Goal: Check status: Check status

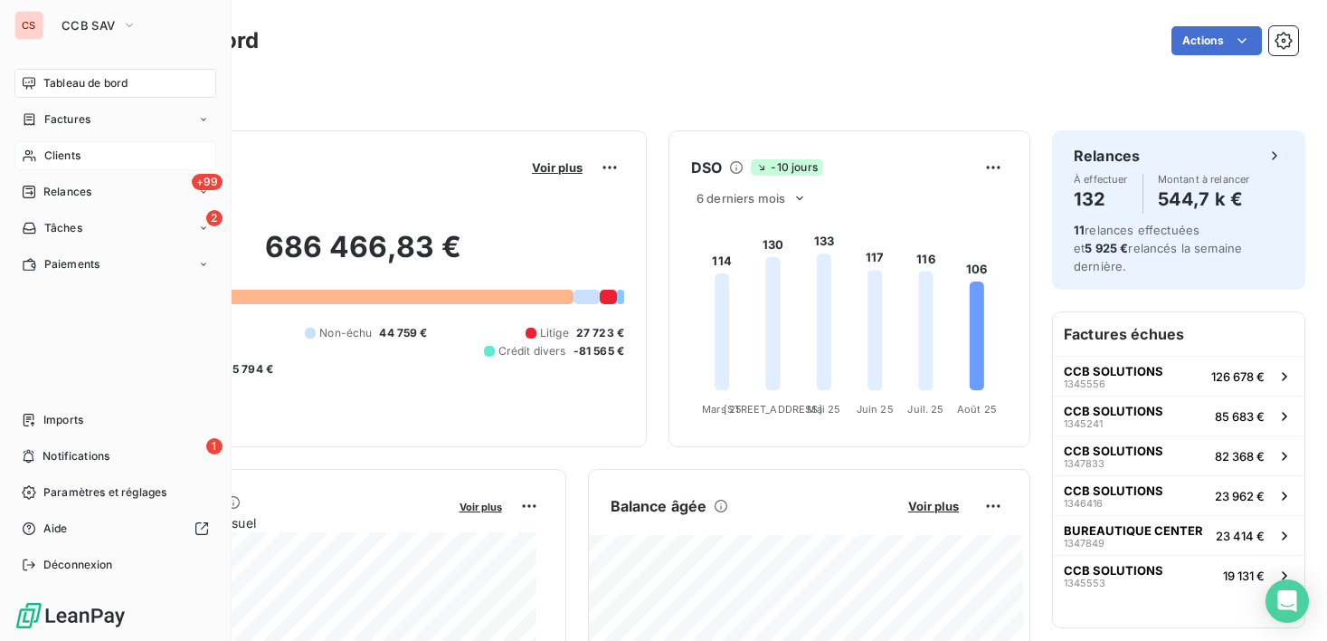
click at [71, 154] on span "Clients" at bounding box center [62, 155] width 36 height 16
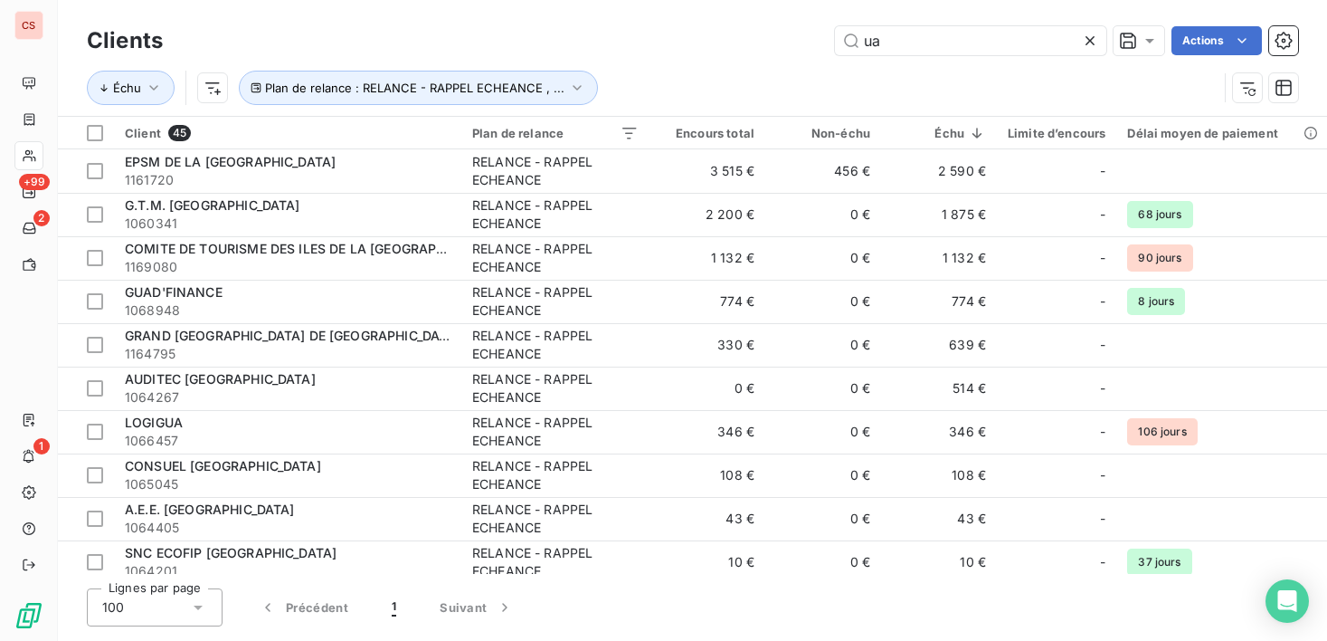
type input "u"
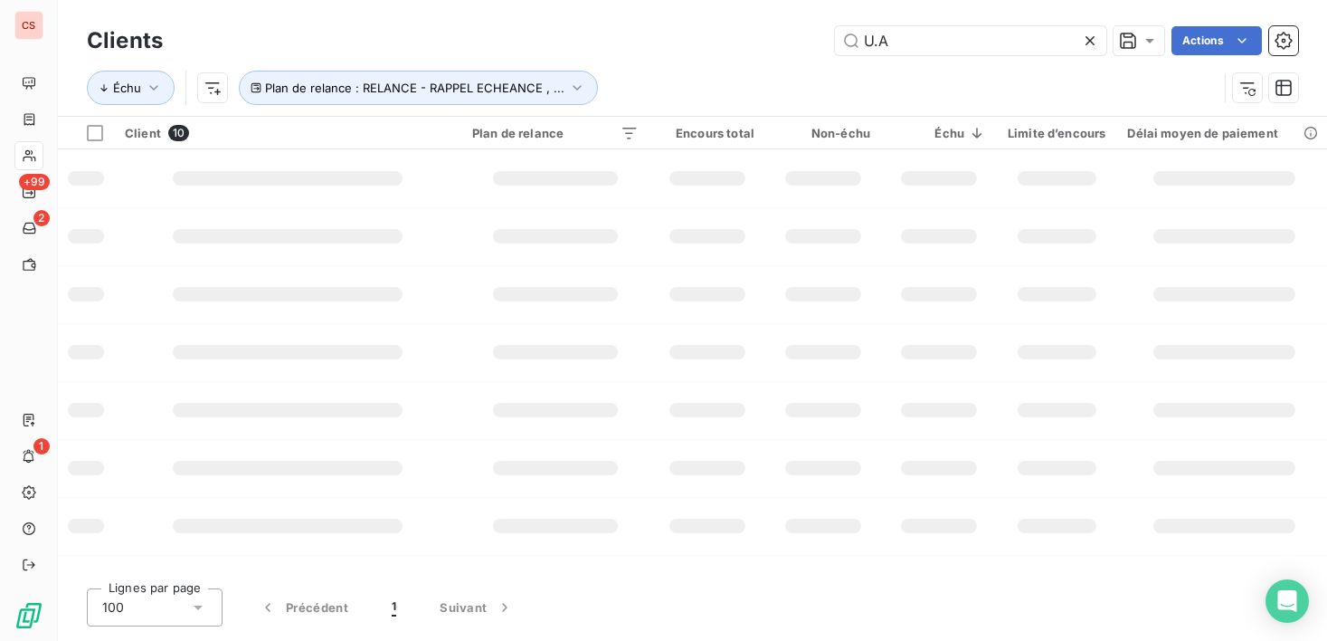
type input "U.A"
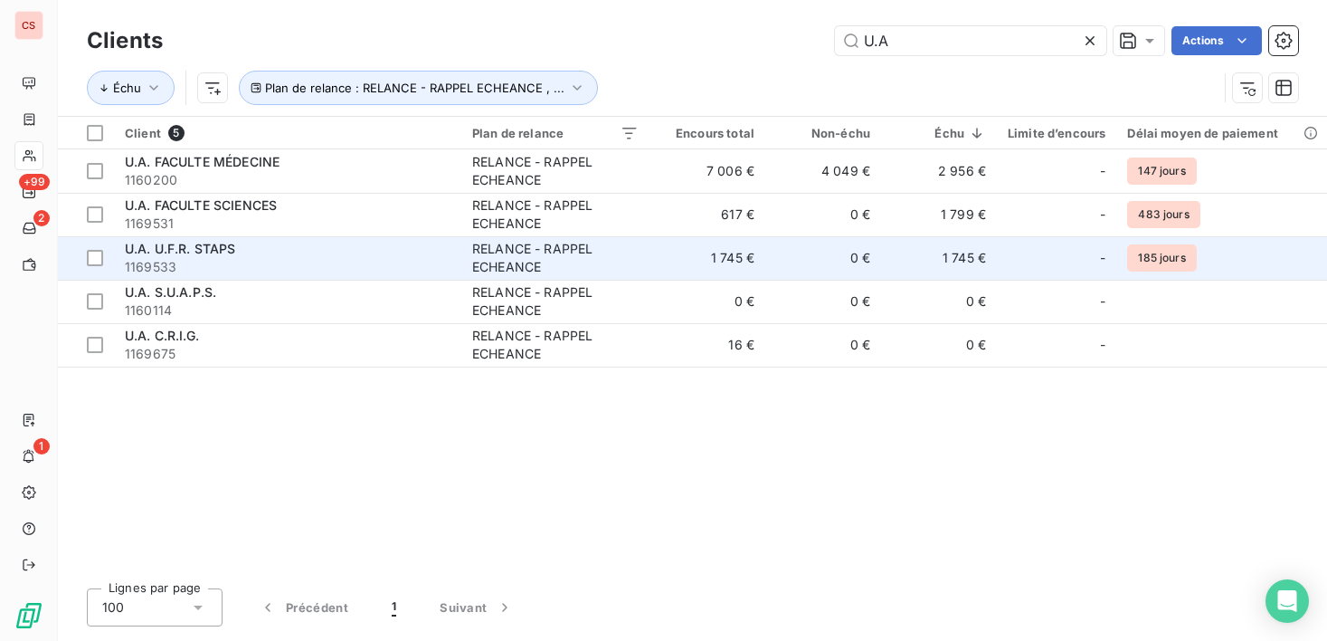
click at [810, 269] on td "0 €" at bounding box center [823, 257] width 116 height 43
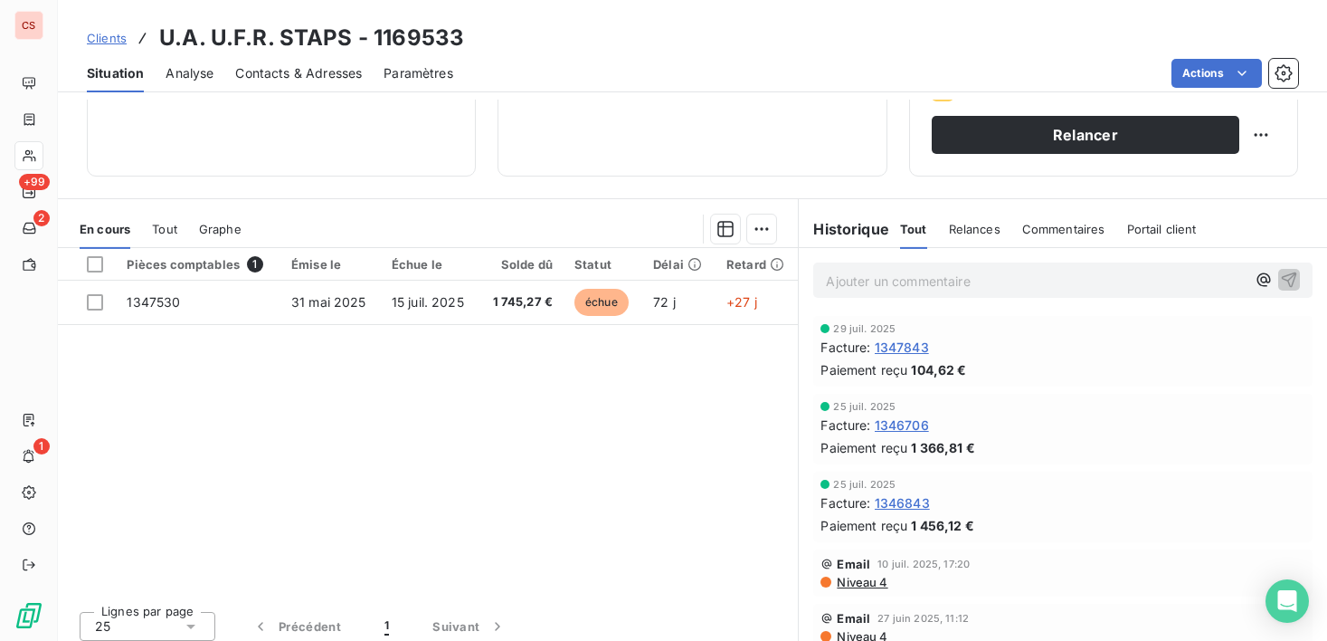
scroll to position [315, 0]
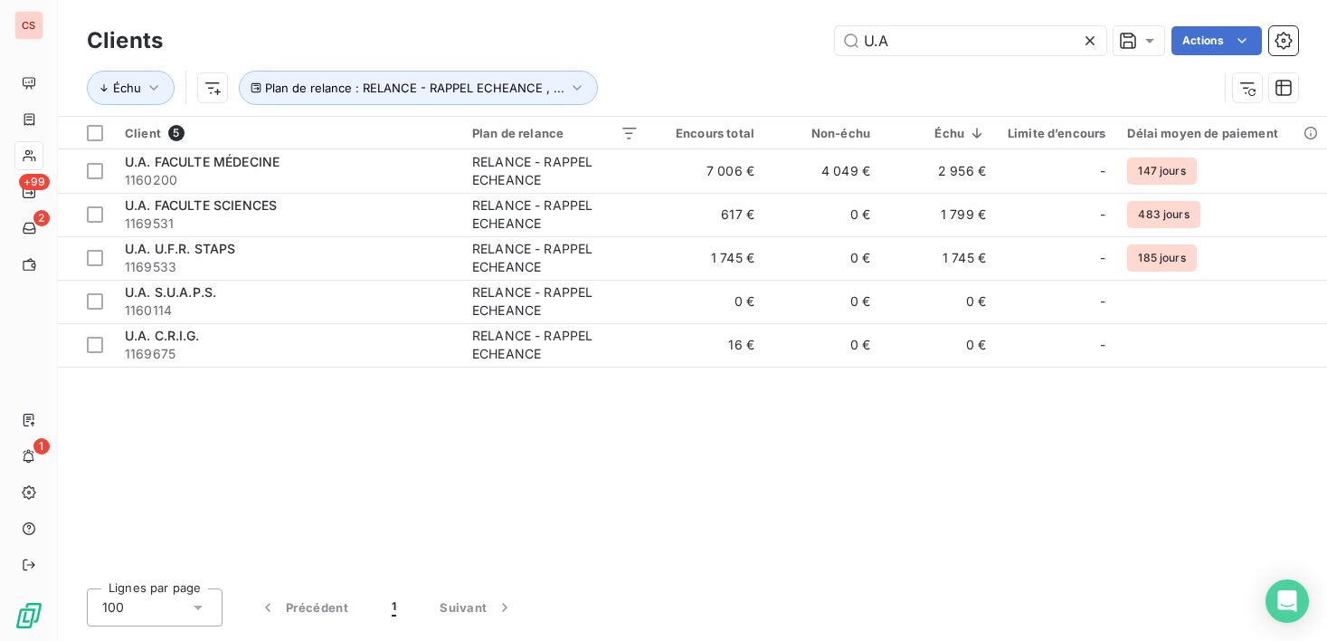
drag, startPoint x: 910, startPoint y: 46, endPoint x: 660, endPoint y: 53, distance: 249.8
click at [739, 50] on div "U.A Actions" at bounding box center [742, 40] width 1114 height 29
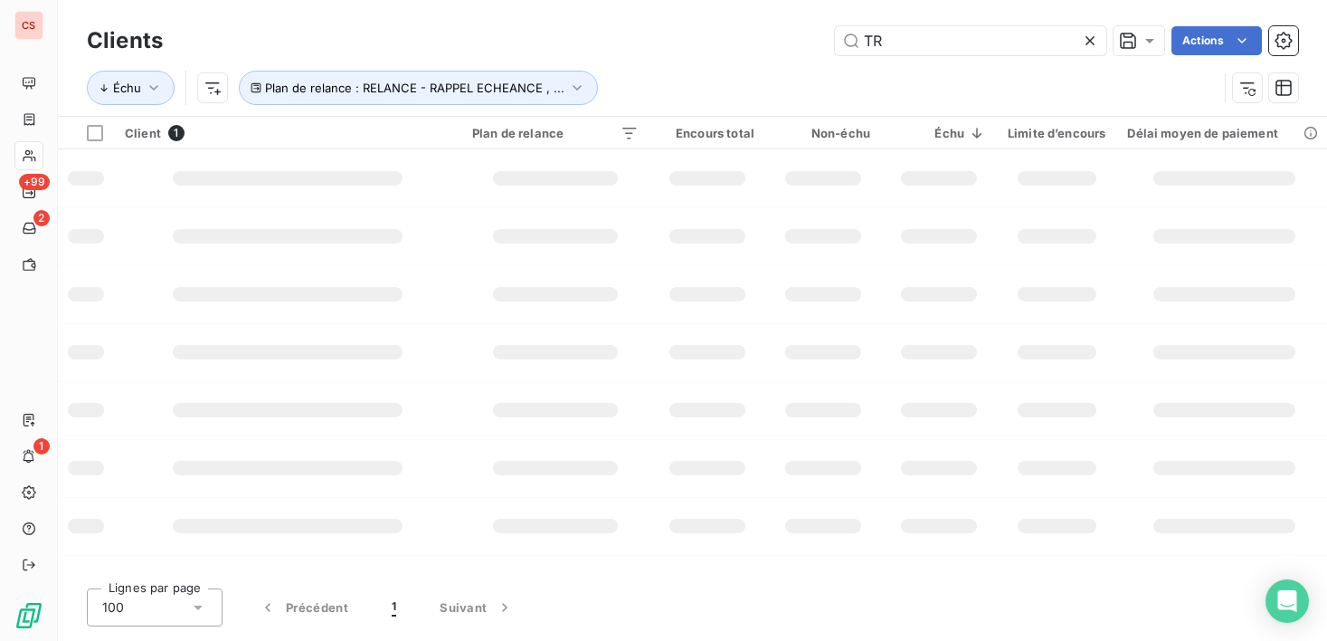
type input "T"
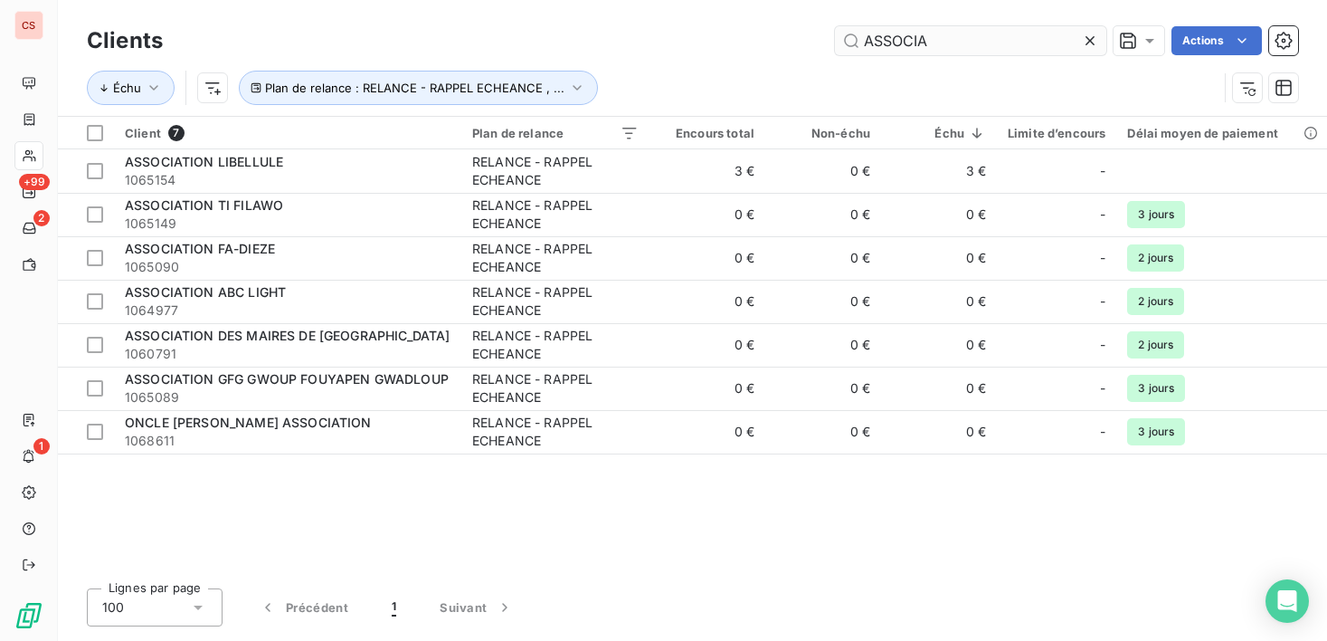
drag, startPoint x: 955, startPoint y: 45, endPoint x: 869, endPoint y: 54, distance: 86.4
click at [869, 54] on input "ASSOCIA" at bounding box center [970, 40] width 271 height 29
type input "A"
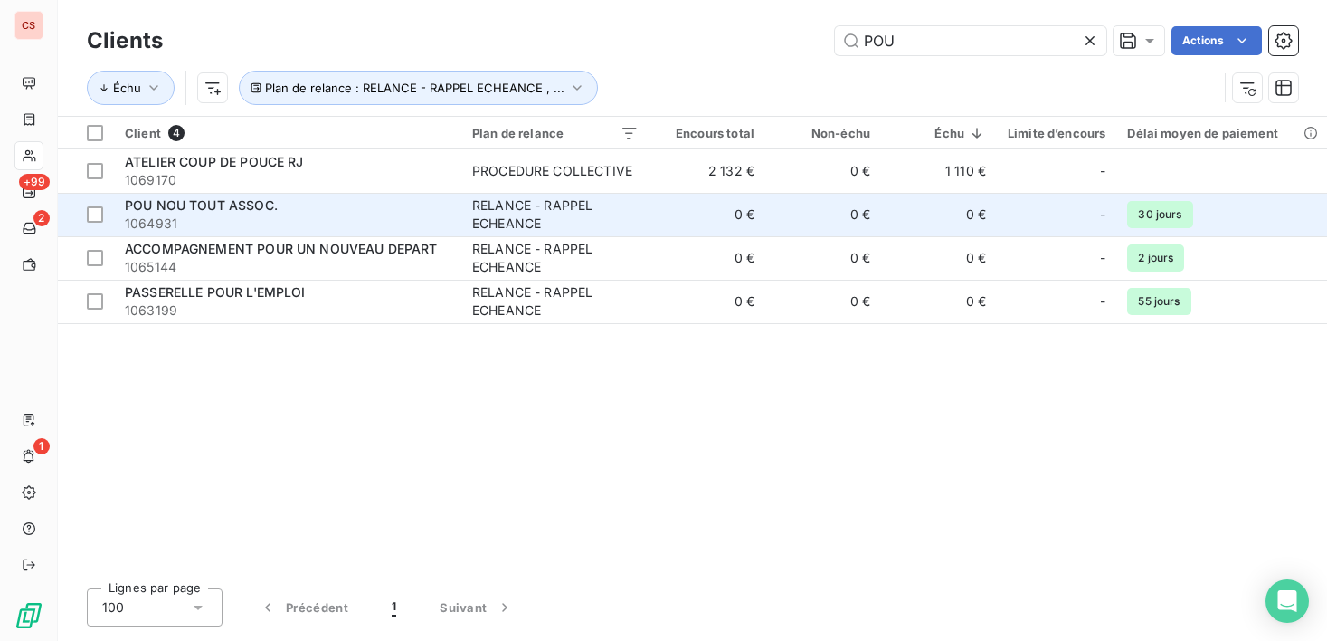
type input "POU"
click at [576, 227] on div "RELANCE - RAPPEL ECHEANCE" at bounding box center [555, 214] width 166 height 36
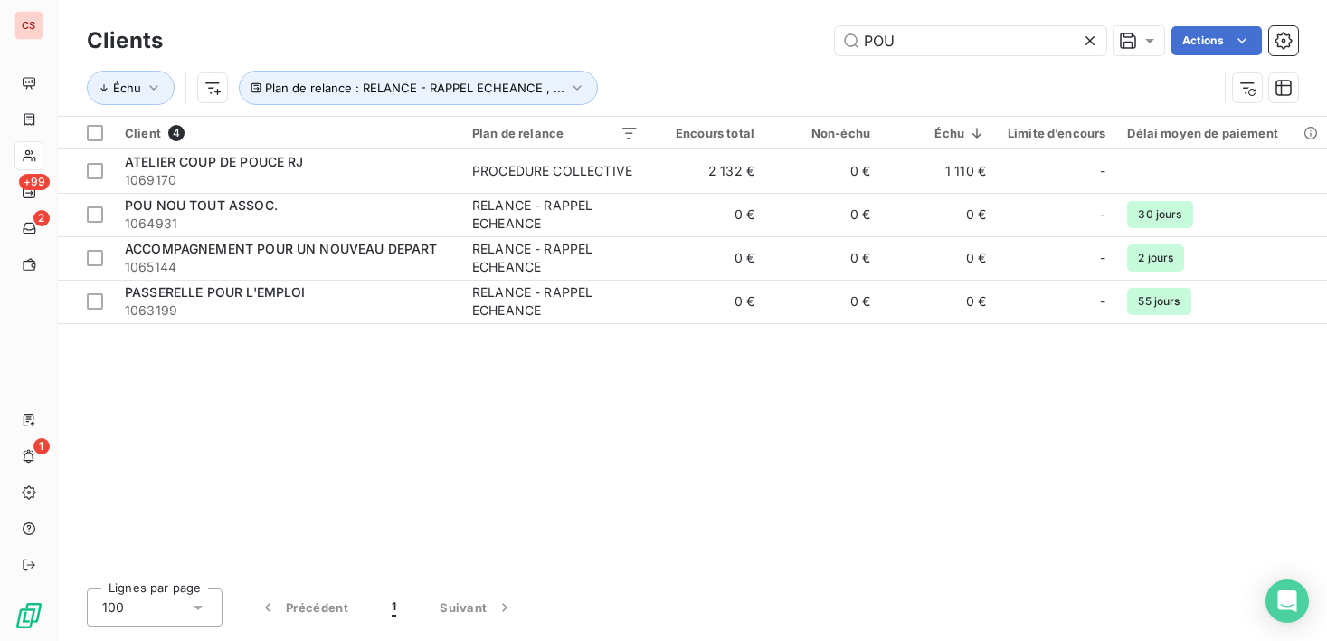
drag, startPoint x: 923, startPoint y: 48, endPoint x: 555, endPoint y: 48, distance: 368.2
click at [616, 63] on div "Clients POU Actions Échu Plan de relance : RELANCE - RAPPEL ECHEANCE , ..." at bounding box center [692, 69] width 1211 height 94
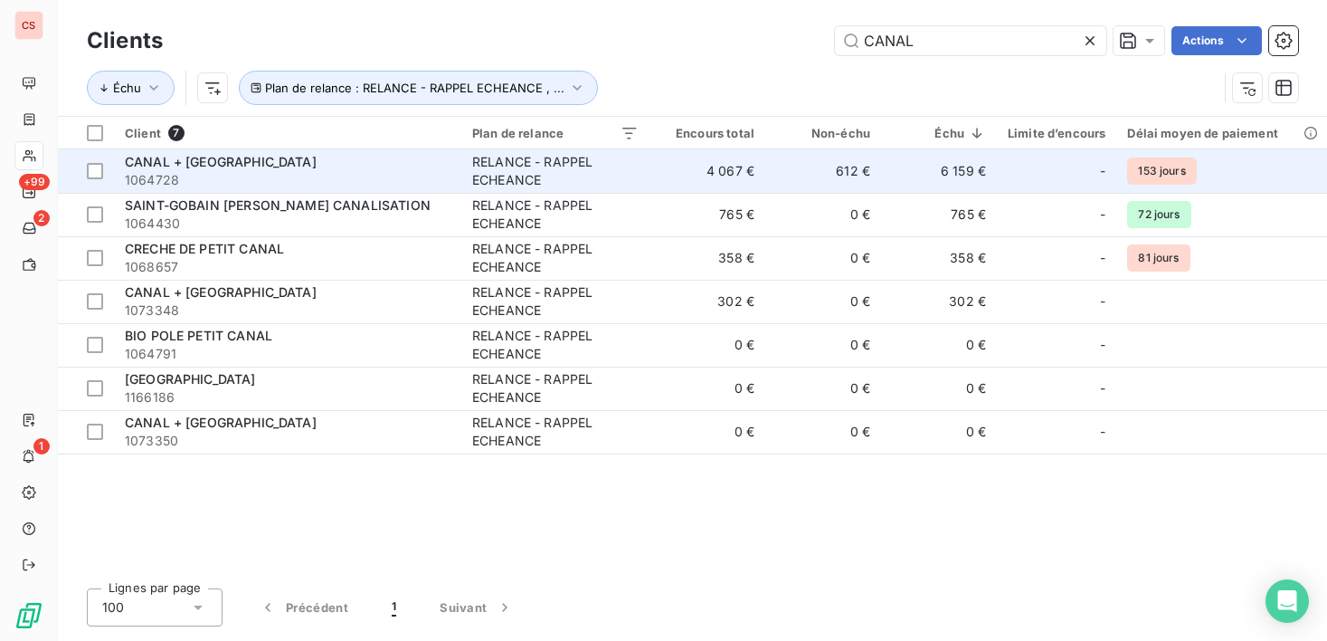
type input "CANAL"
click at [666, 171] on td "4 067 €" at bounding box center [708, 170] width 116 height 43
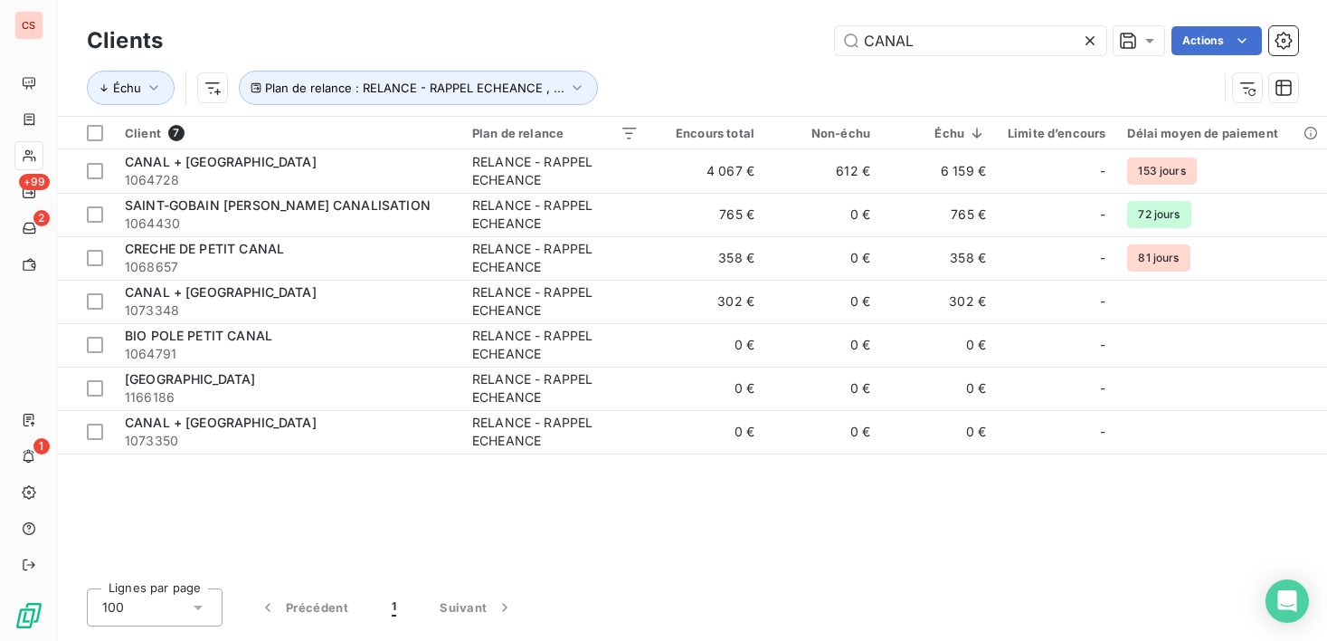
drag, startPoint x: 934, startPoint y: 43, endPoint x: 288, endPoint y: 53, distance: 646.1
click at [289, 53] on div "CANAL Actions" at bounding box center [742, 40] width 1114 height 29
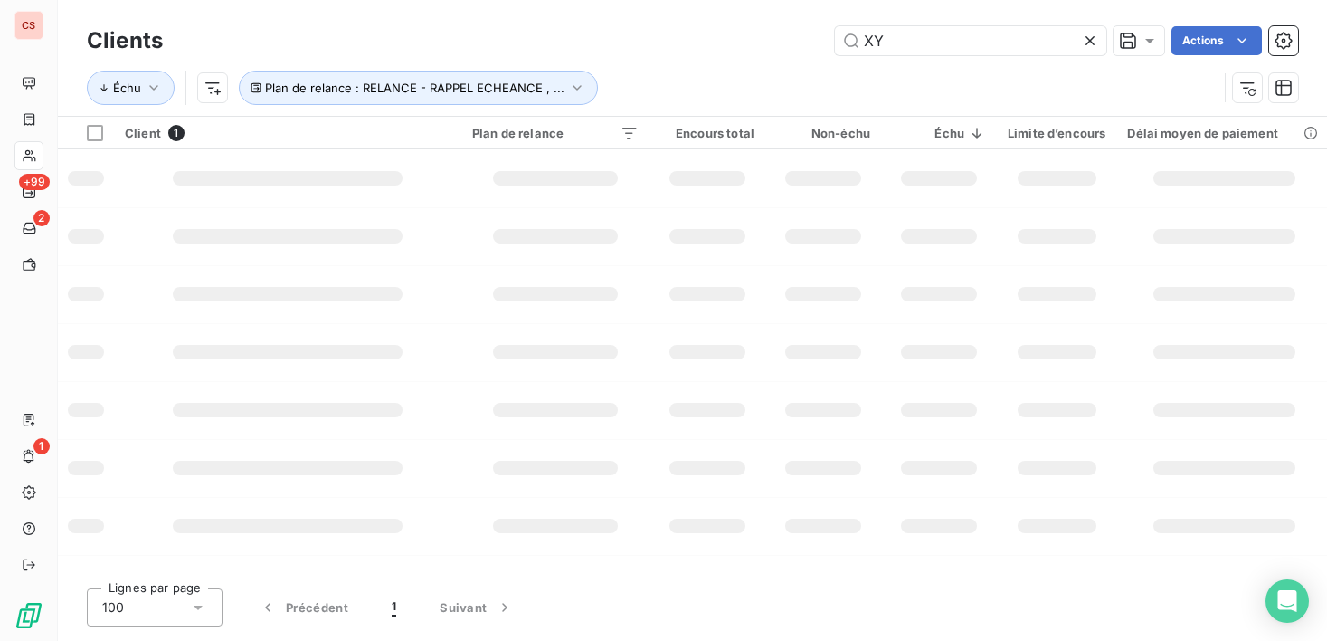
type input "X"
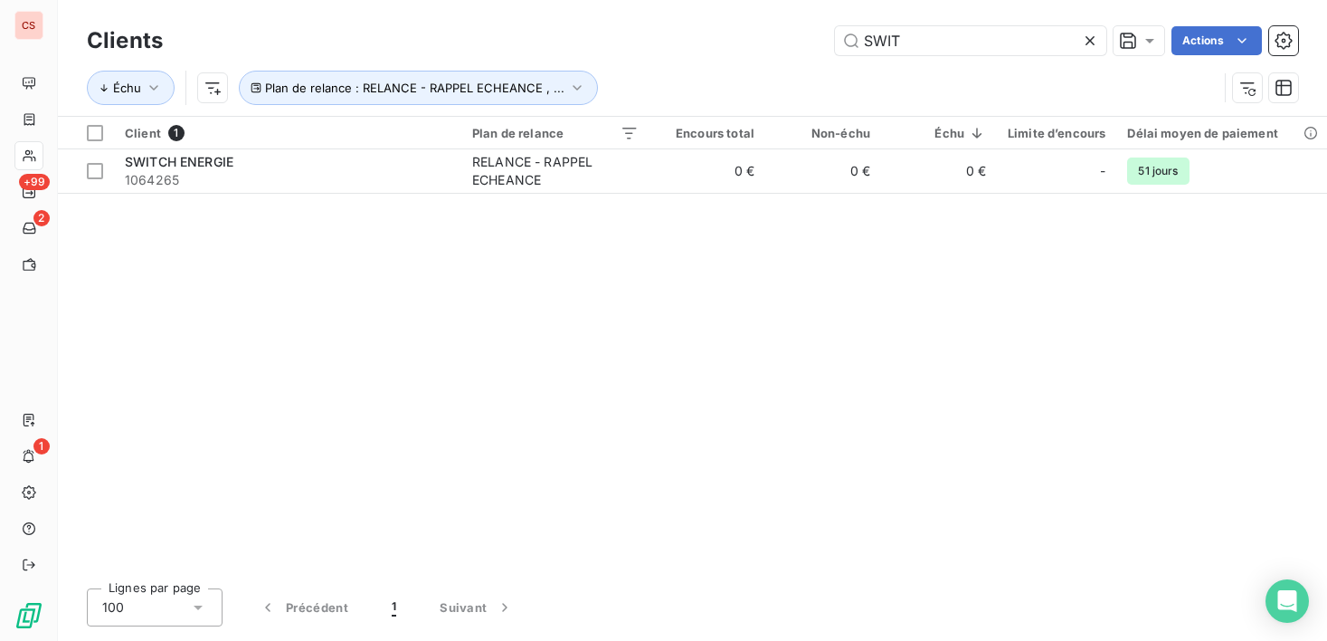
click at [622, 618] on div "Lignes par page 100 Précédent 1 Suivant" at bounding box center [692, 607] width 1211 height 38
drag, startPoint x: 912, startPoint y: 44, endPoint x: 670, endPoint y: 53, distance: 241.7
click at [683, 52] on div "SWIT Actions" at bounding box center [742, 40] width 1114 height 29
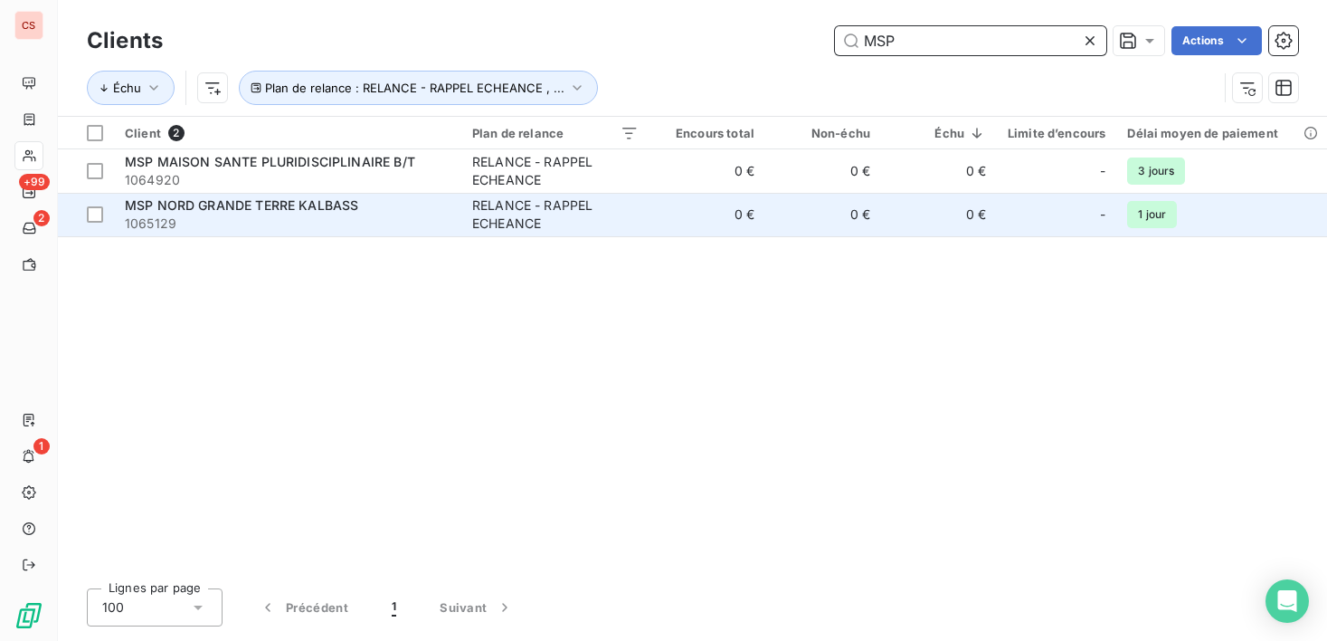
type input "MSP"
click at [711, 221] on td "0 €" at bounding box center [708, 214] width 116 height 43
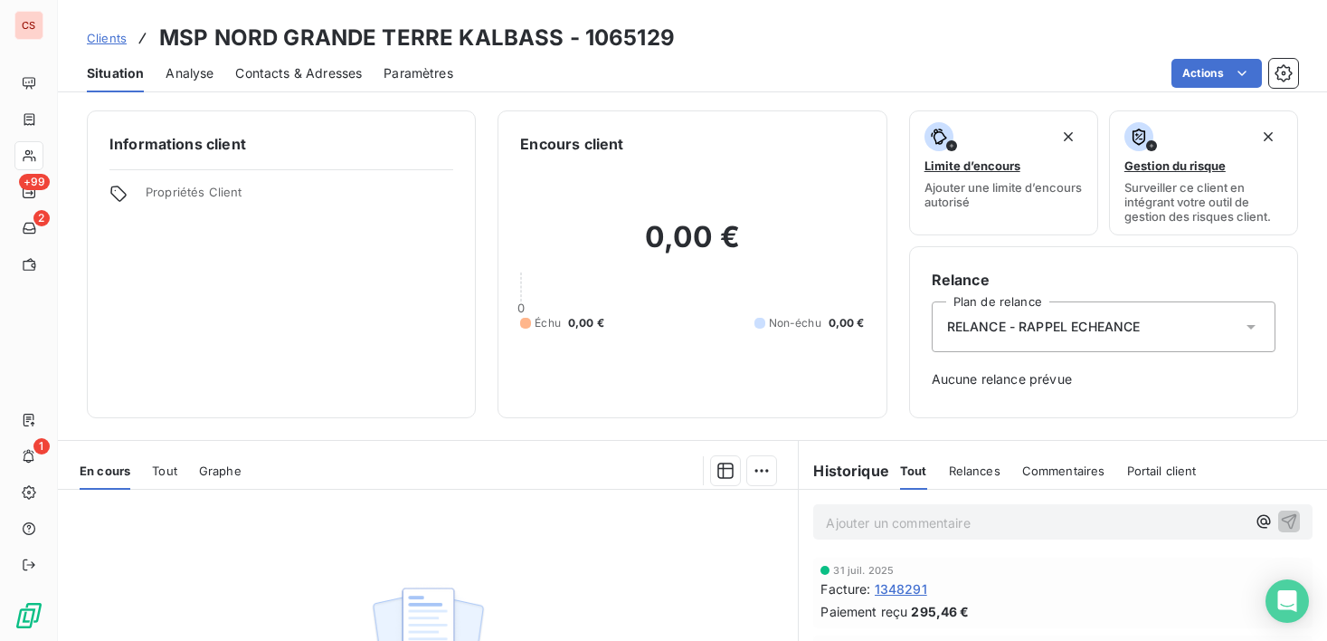
click at [336, 78] on span "Contacts & Adresses" at bounding box center [298, 73] width 127 height 18
